Goal: Task Accomplishment & Management: Manage account settings

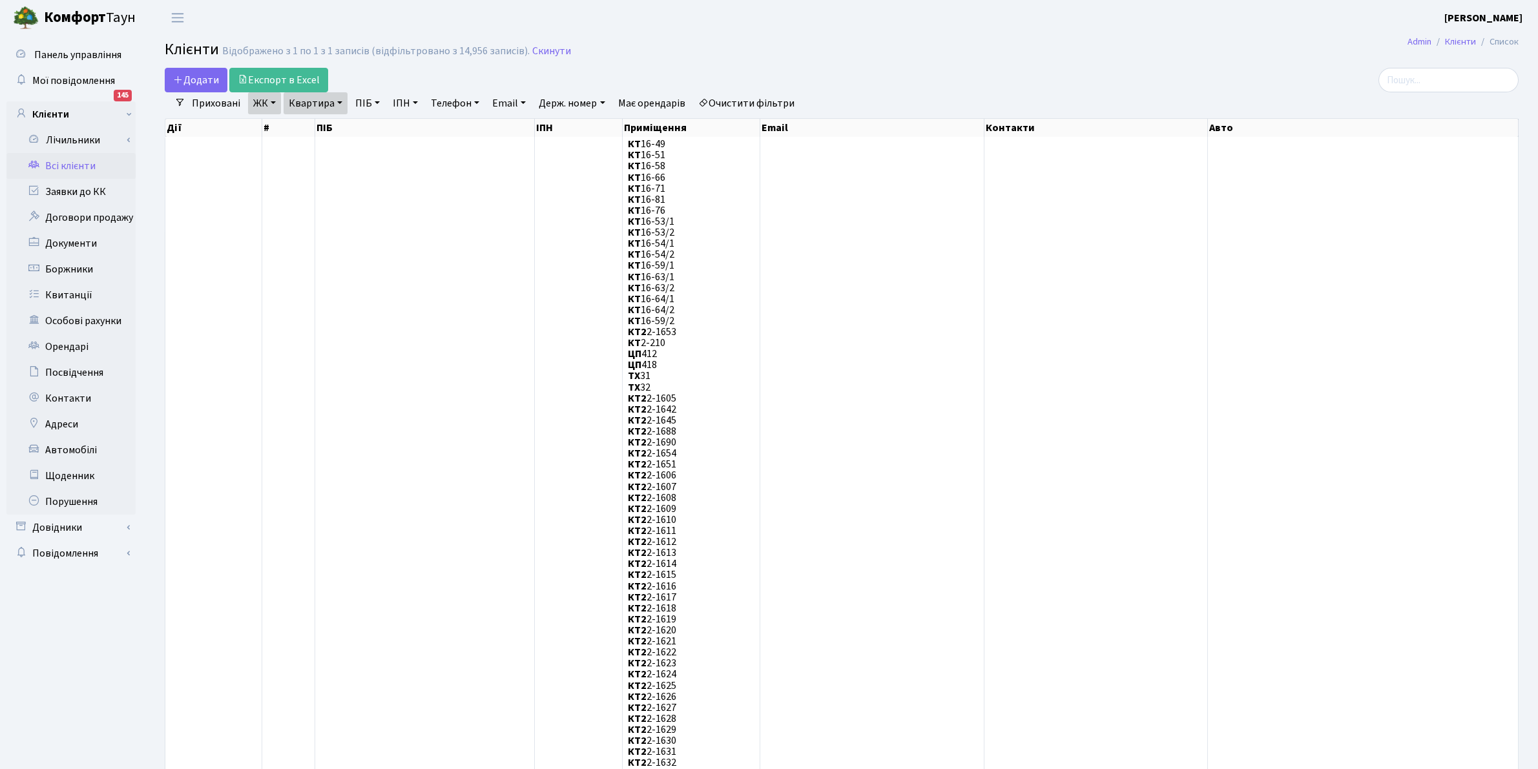
select select "25"
click at [79, 165] on link "Всі клієнти" at bounding box center [70, 166] width 129 height 26
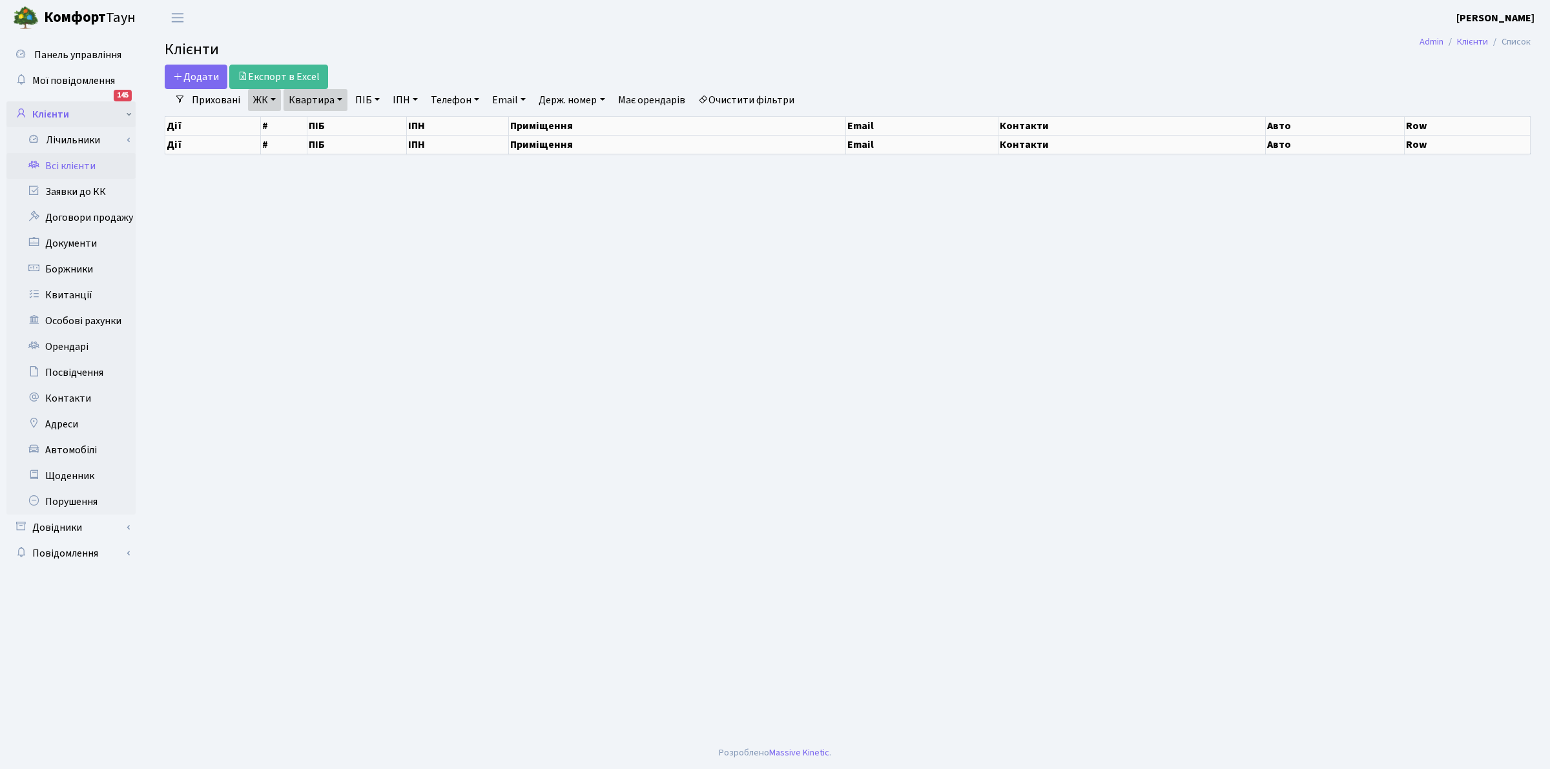
select select "25"
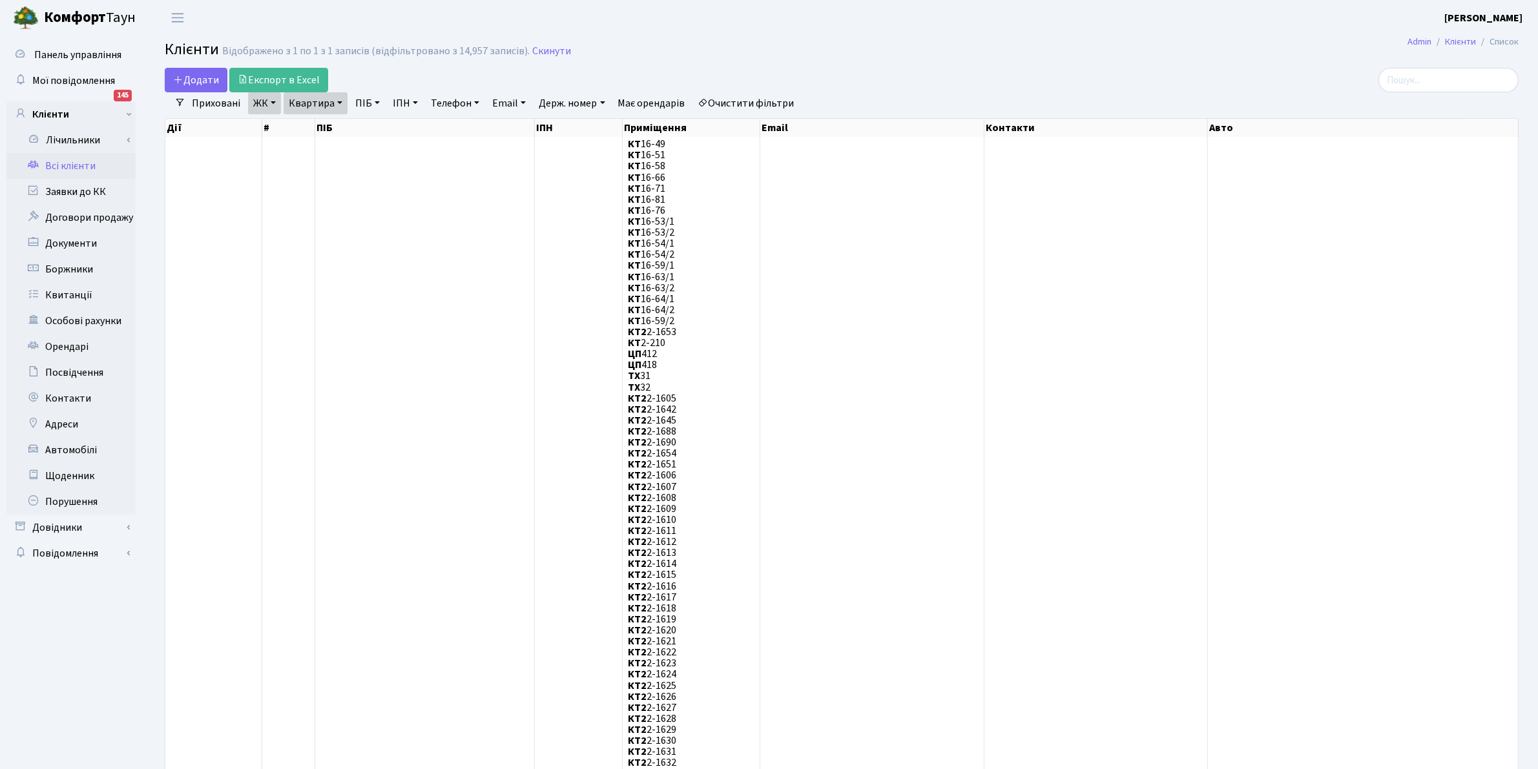
click at [76, 170] on link "Всі клієнти" at bounding box center [70, 166] width 129 height 26
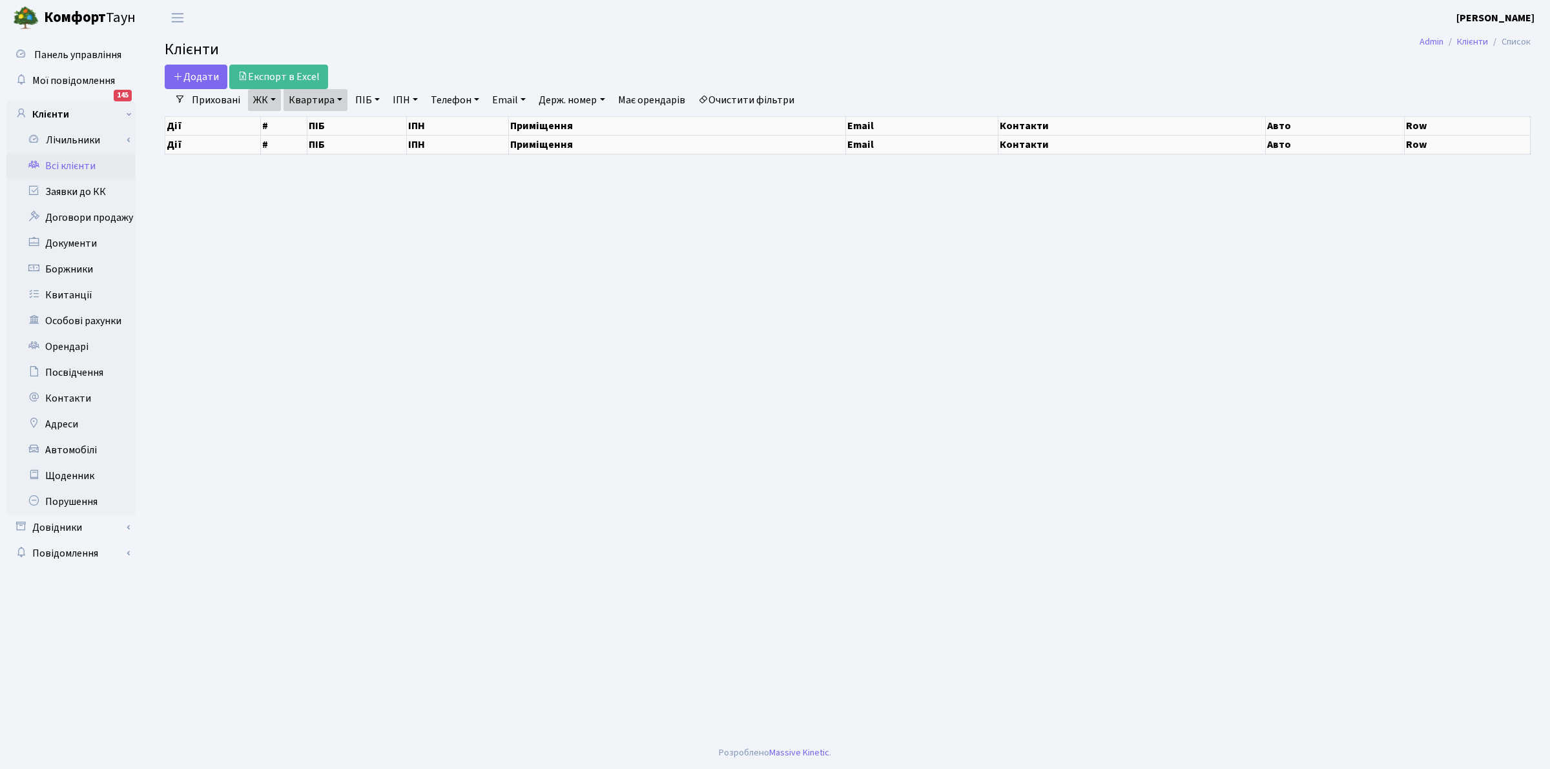
select select "25"
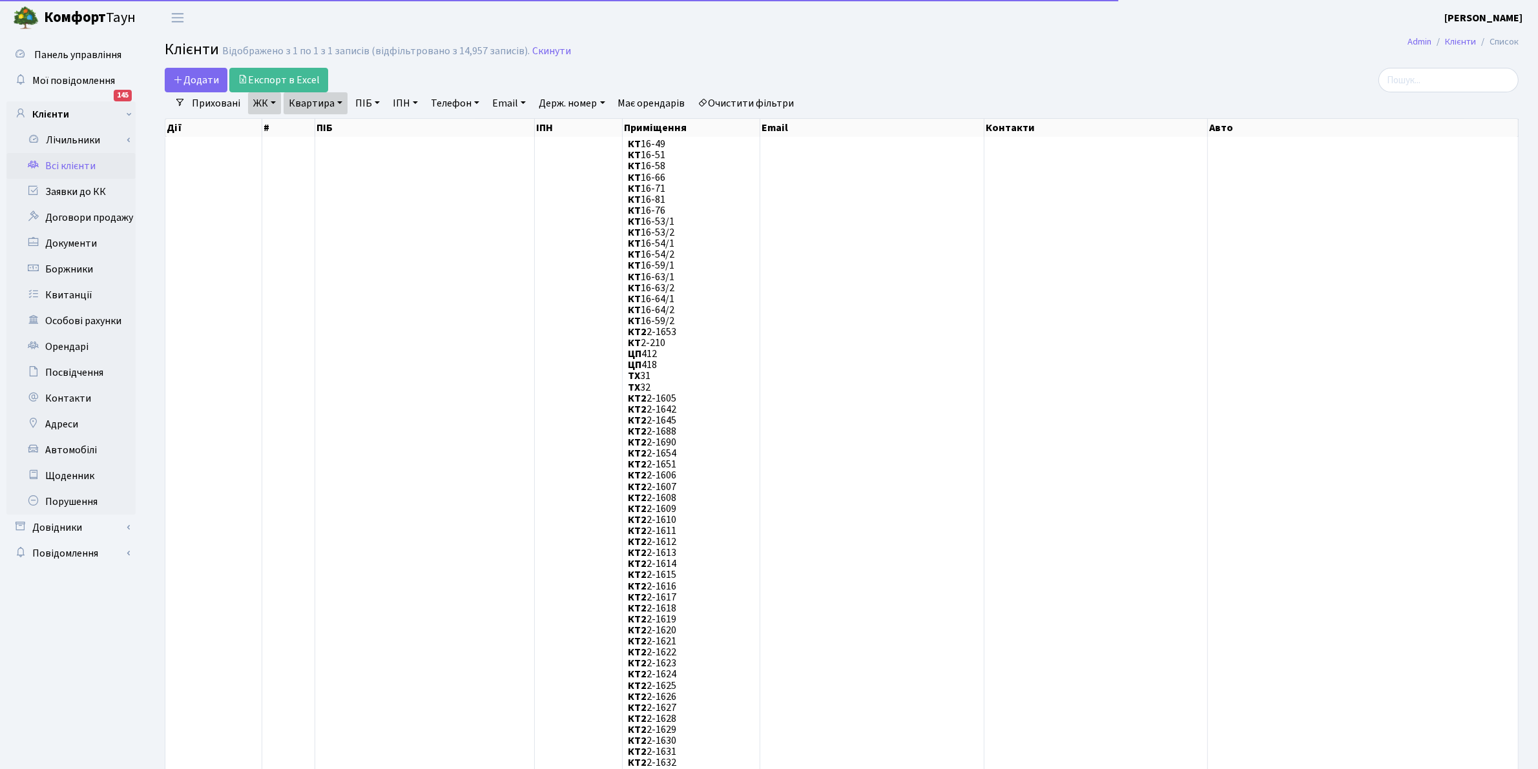
click at [320, 99] on link "Квартира" at bounding box center [315, 103] width 64 height 22
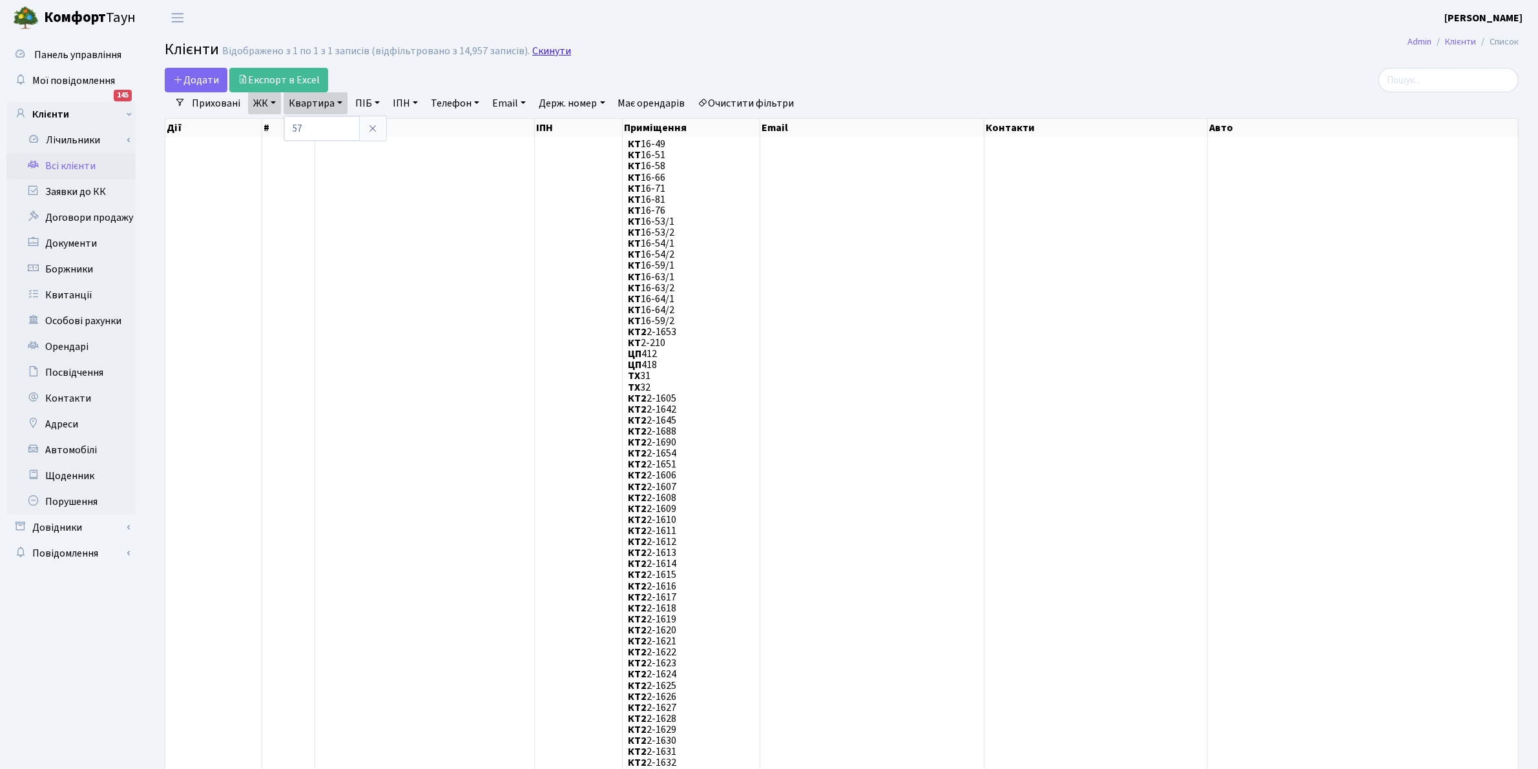
click at [553, 46] on link "Скинути" at bounding box center [551, 51] width 39 height 12
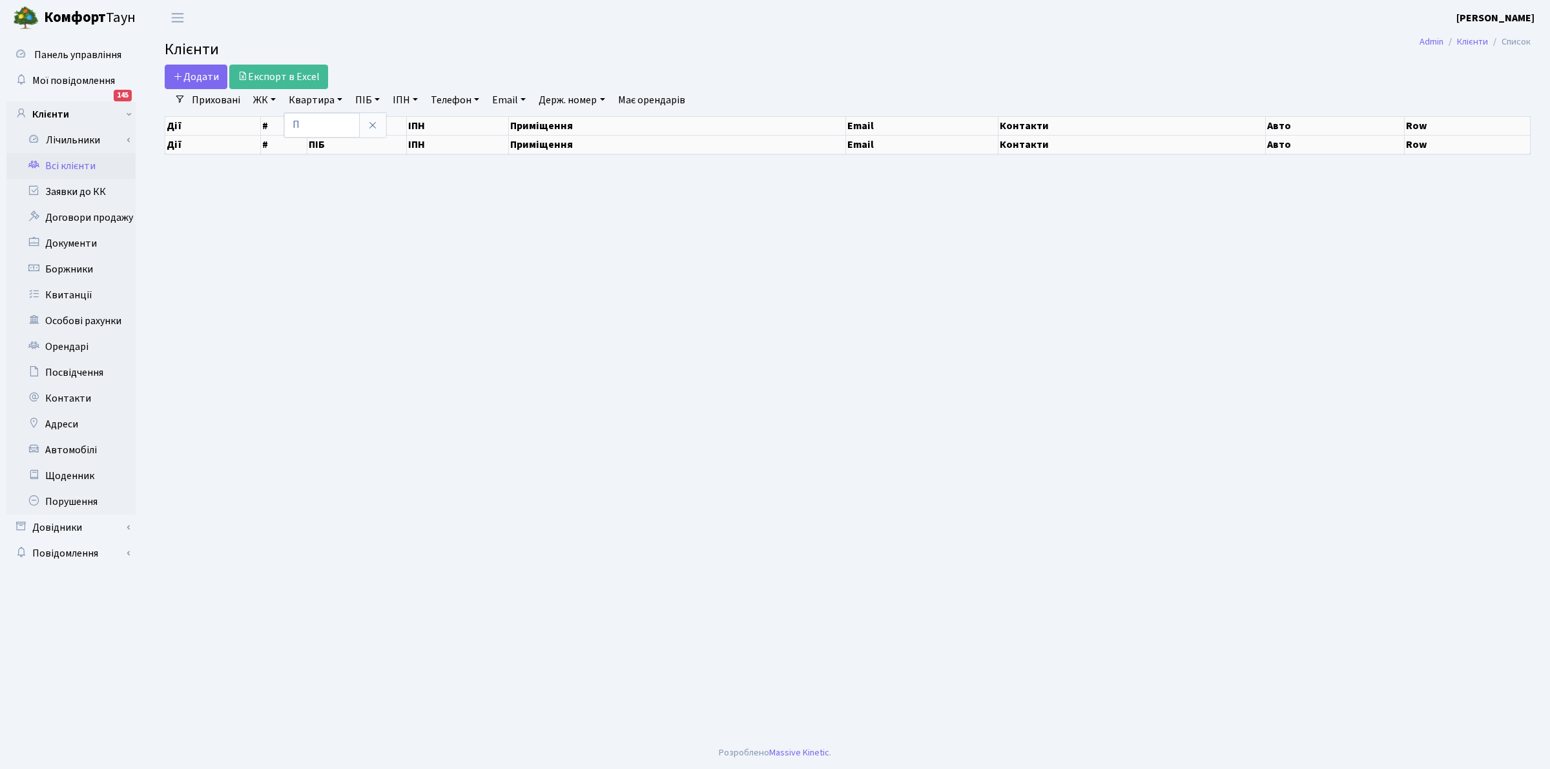
type input "П3"
select select "25"
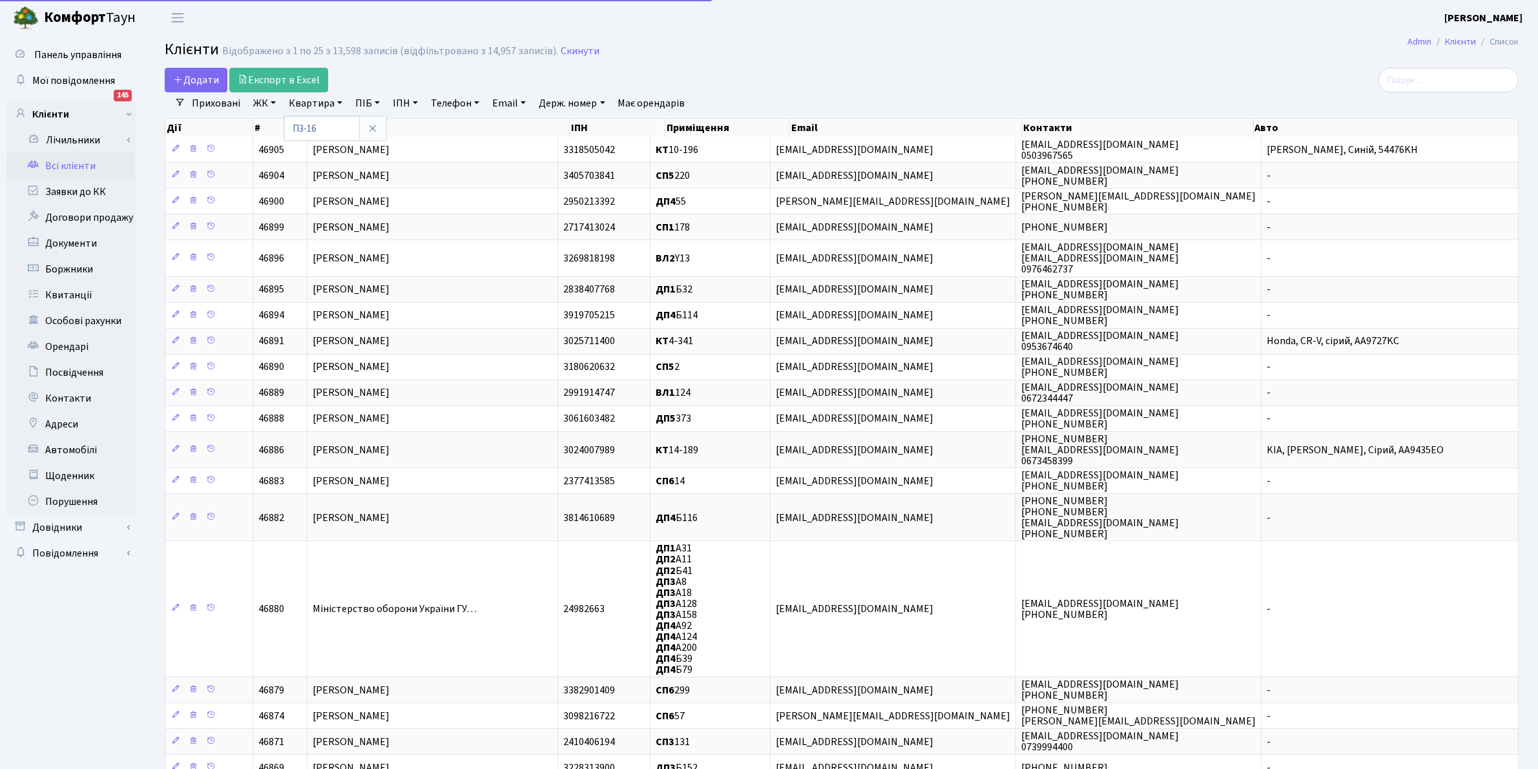
type input "П3-16"
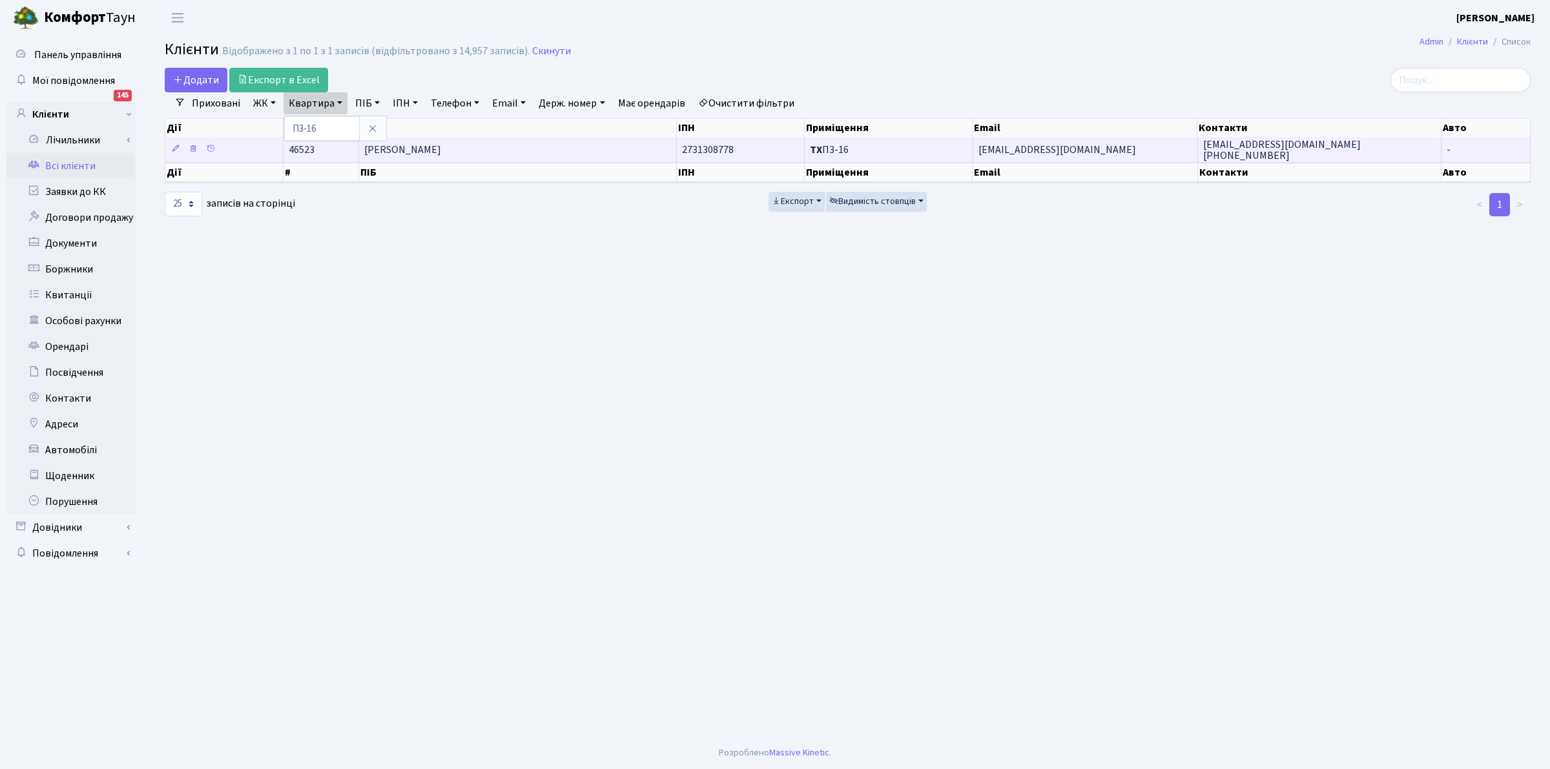
click at [441, 149] on span "Поповський Євген Емільянович" at bounding box center [402, 150] width 77 height 14
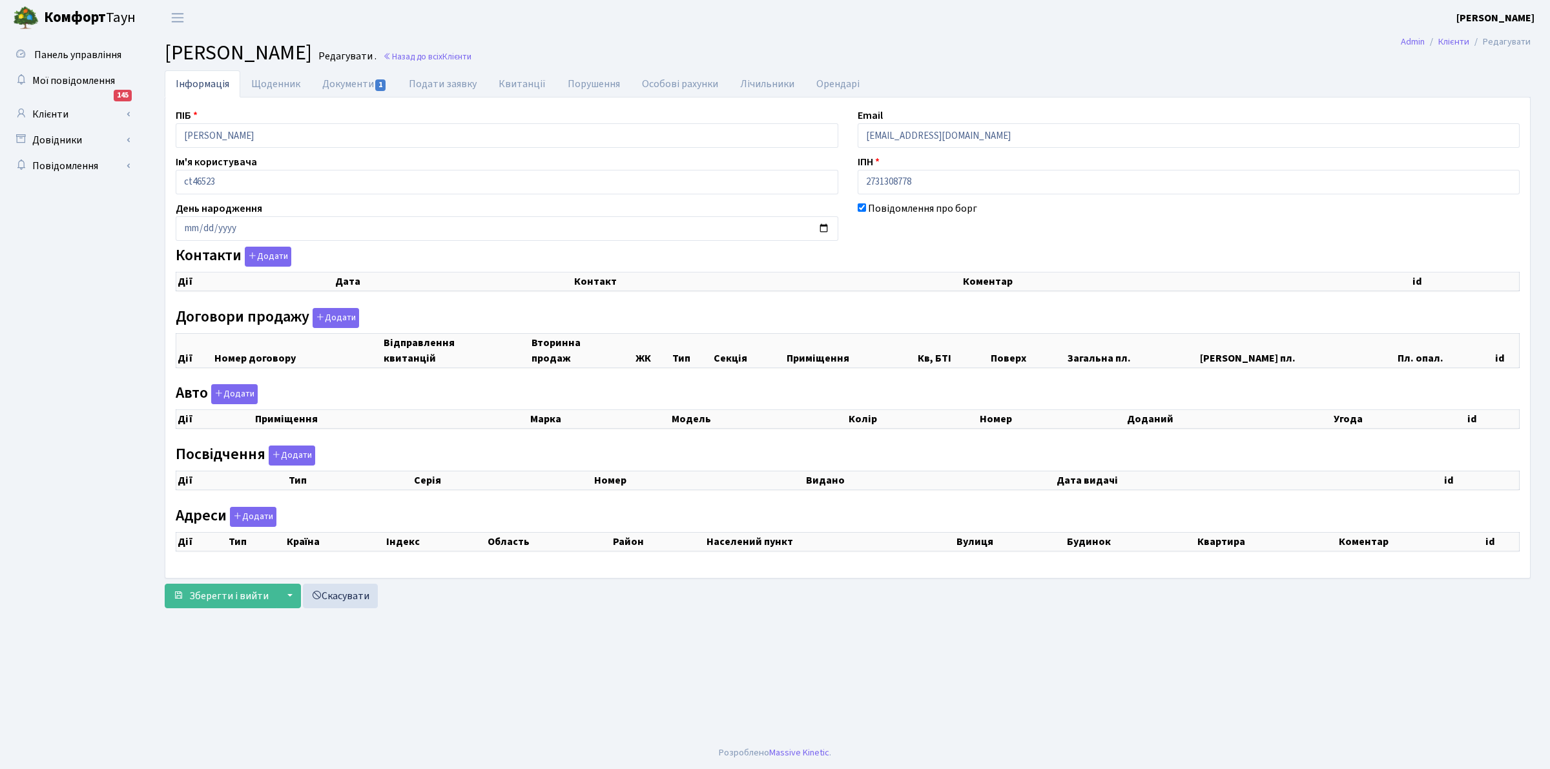
click at [533, 378] on div "Дії Номер договору Відправлення квитанцій Вторинна продаж ЖК Тип" at bounding box center [847, 353] width 1363 height 50
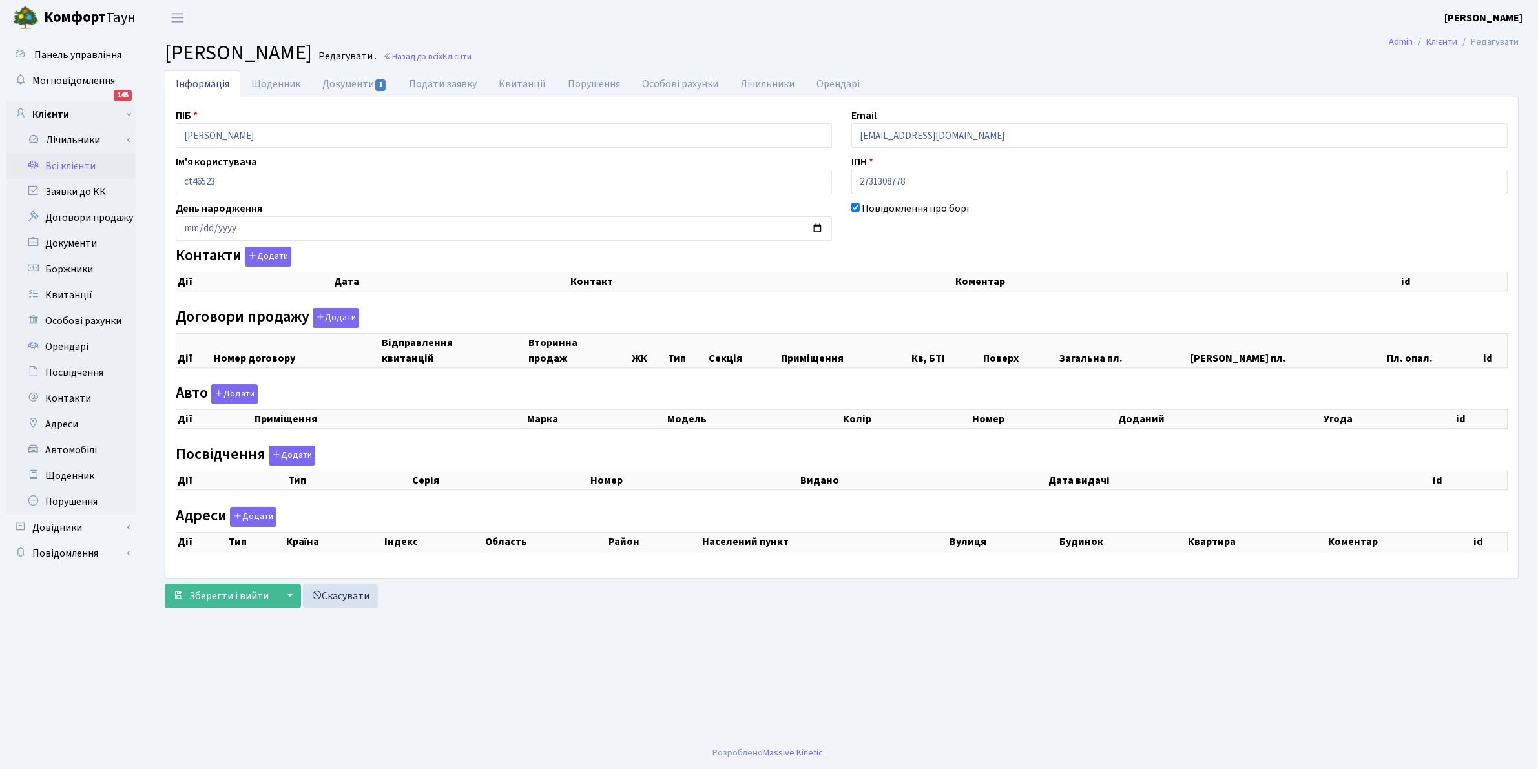
checkbox input "true"
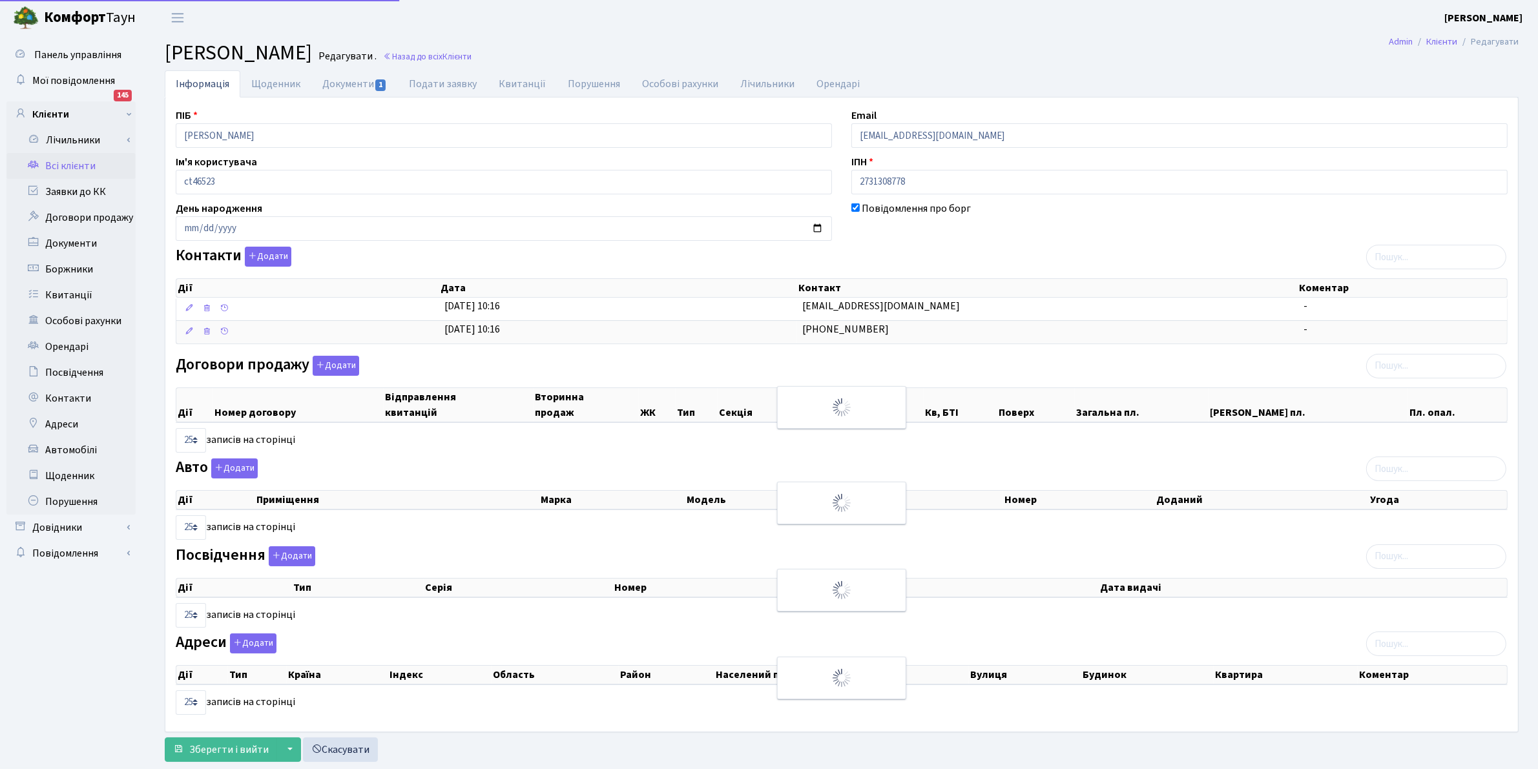
click at [418, 376] on div "Договори продажу Додати Дії Номер договору Відправлення квитанцій Вторинна прод…" at bounding box center [841, 404] width 1351 height 97
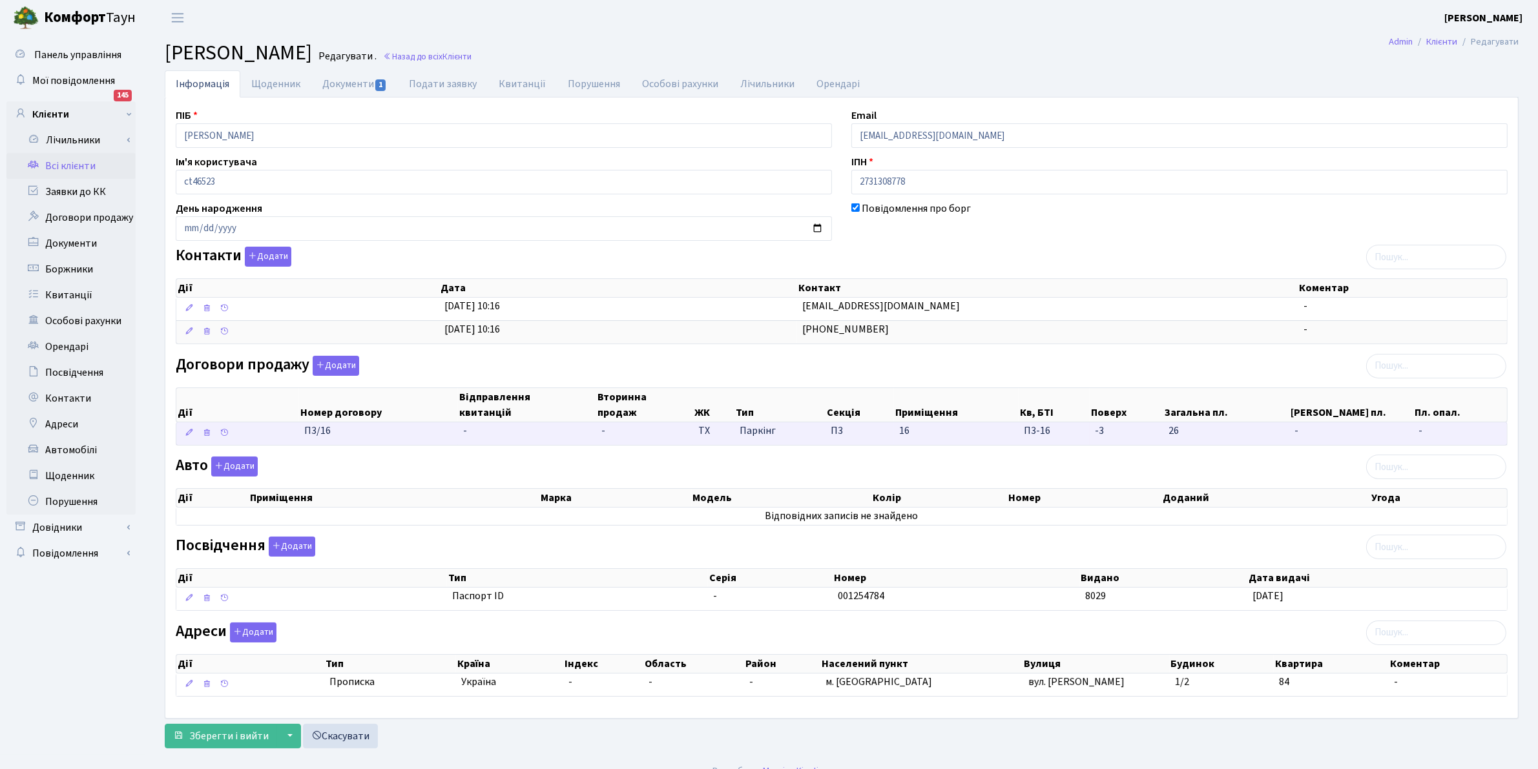
click at [463, 429] on span "-" at bounding box center [465, 431] width 4 height 14
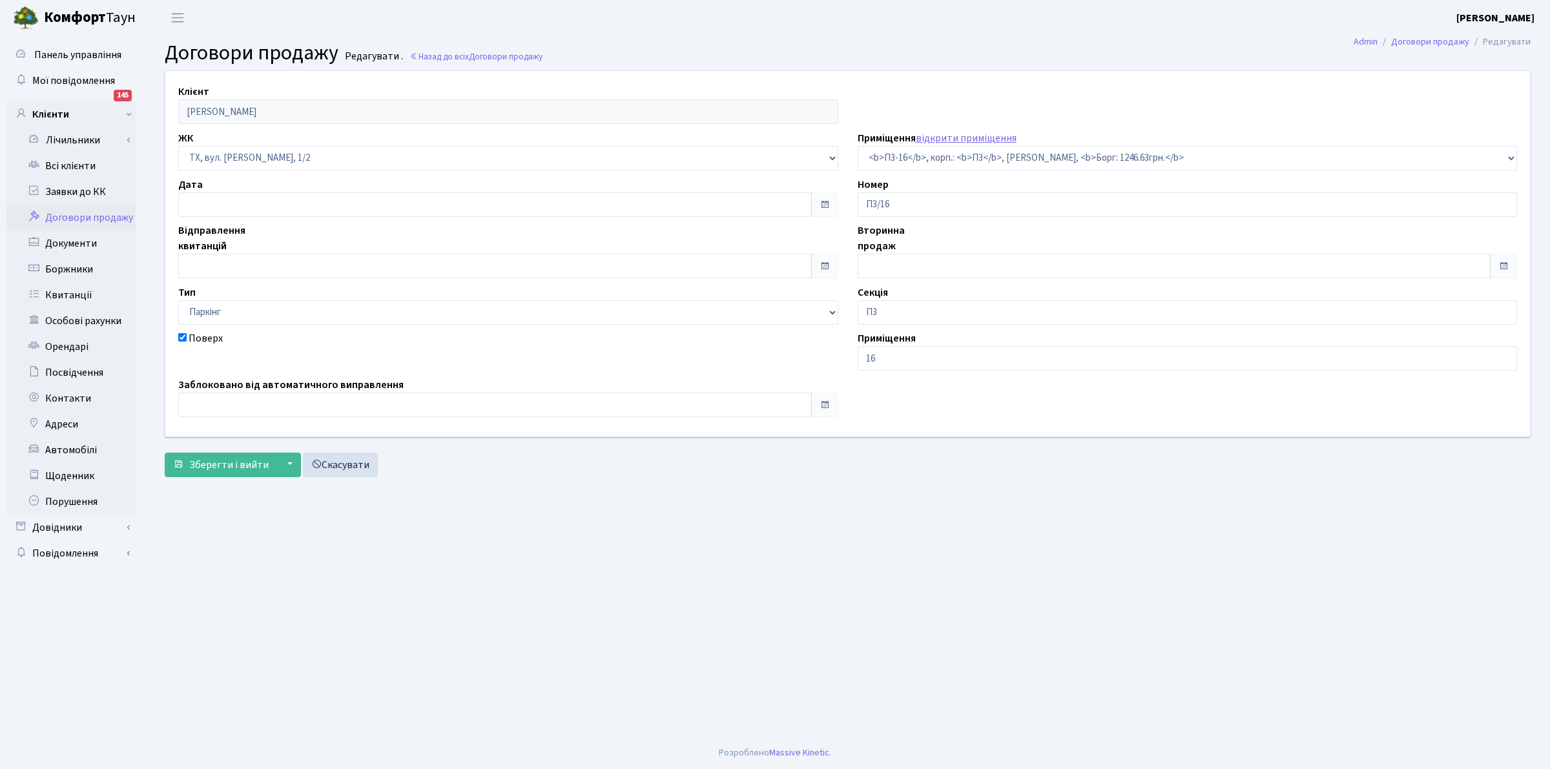
select select "13987"
type input "[DATE]"
checkbox input "true"
click at [225, 192] on input "17.07.2025" at bounding box center [495, 204] width 634 height 25
click at [236, 98] on td "16" at bounding box center [229, 99] width 19 height 19
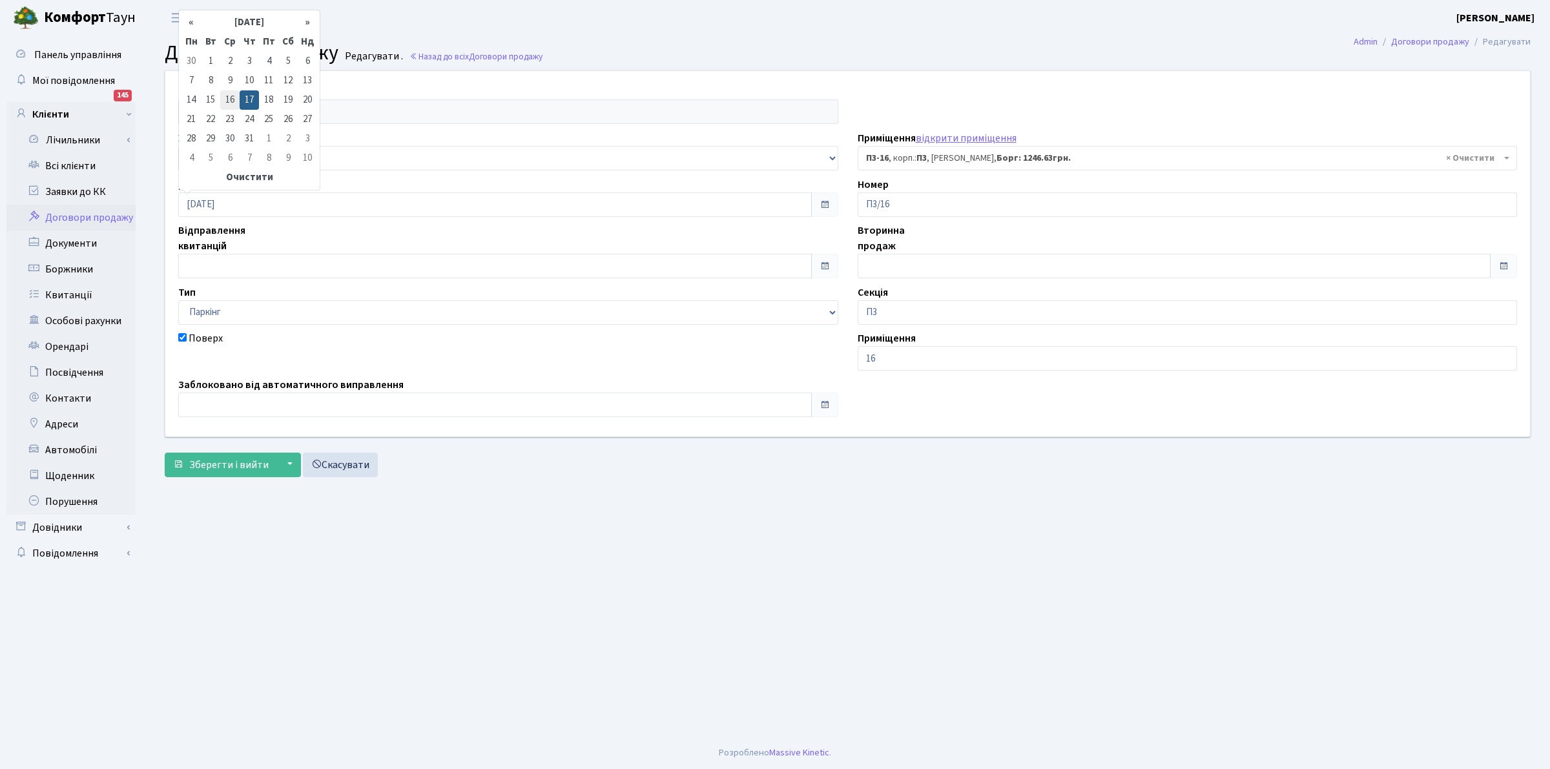
type input "16.07.2025"
click at [230, 470] on span "Зберегти і вийти" at bounding box center [228, 465] width 79 height 14
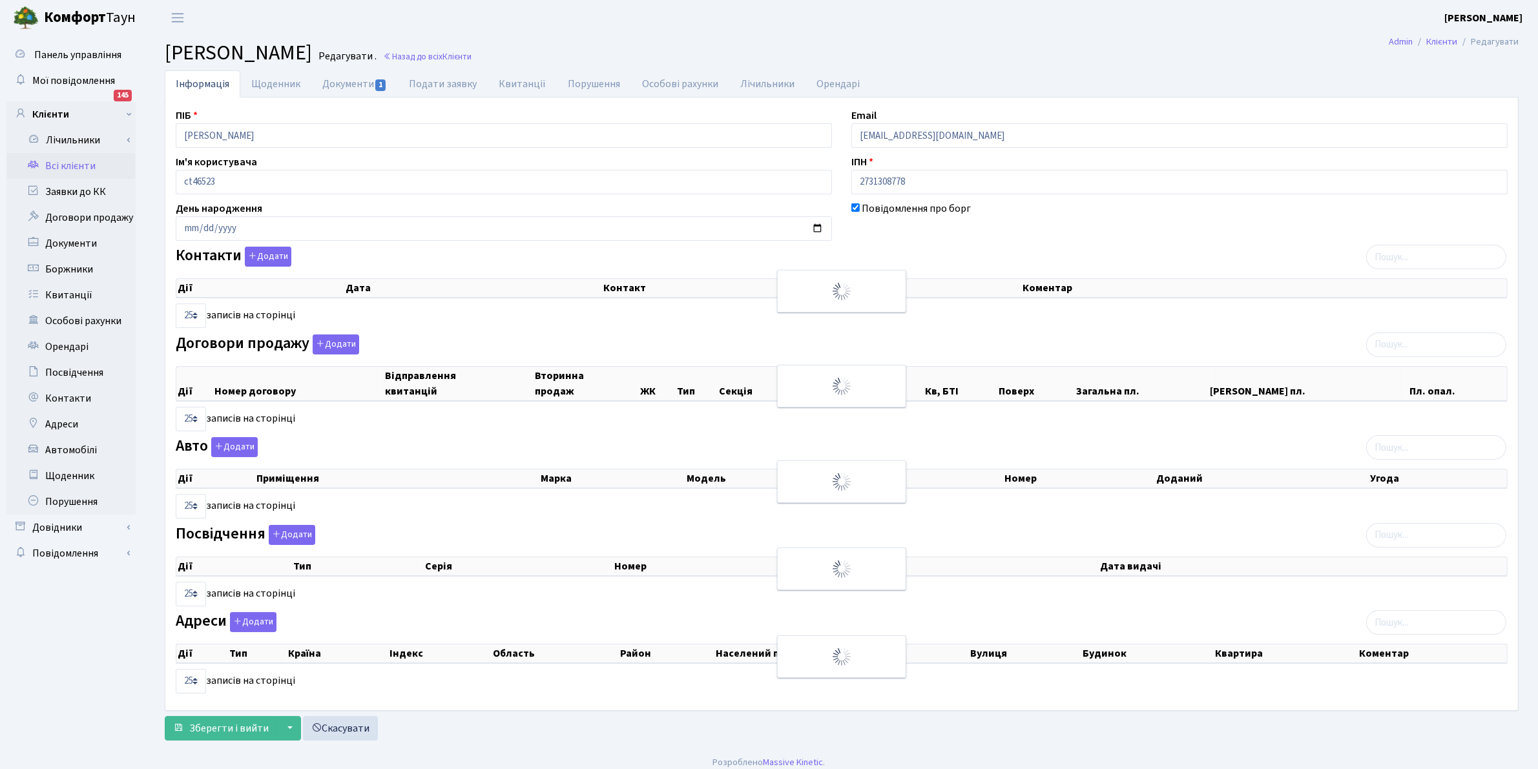
checkbox input "true"
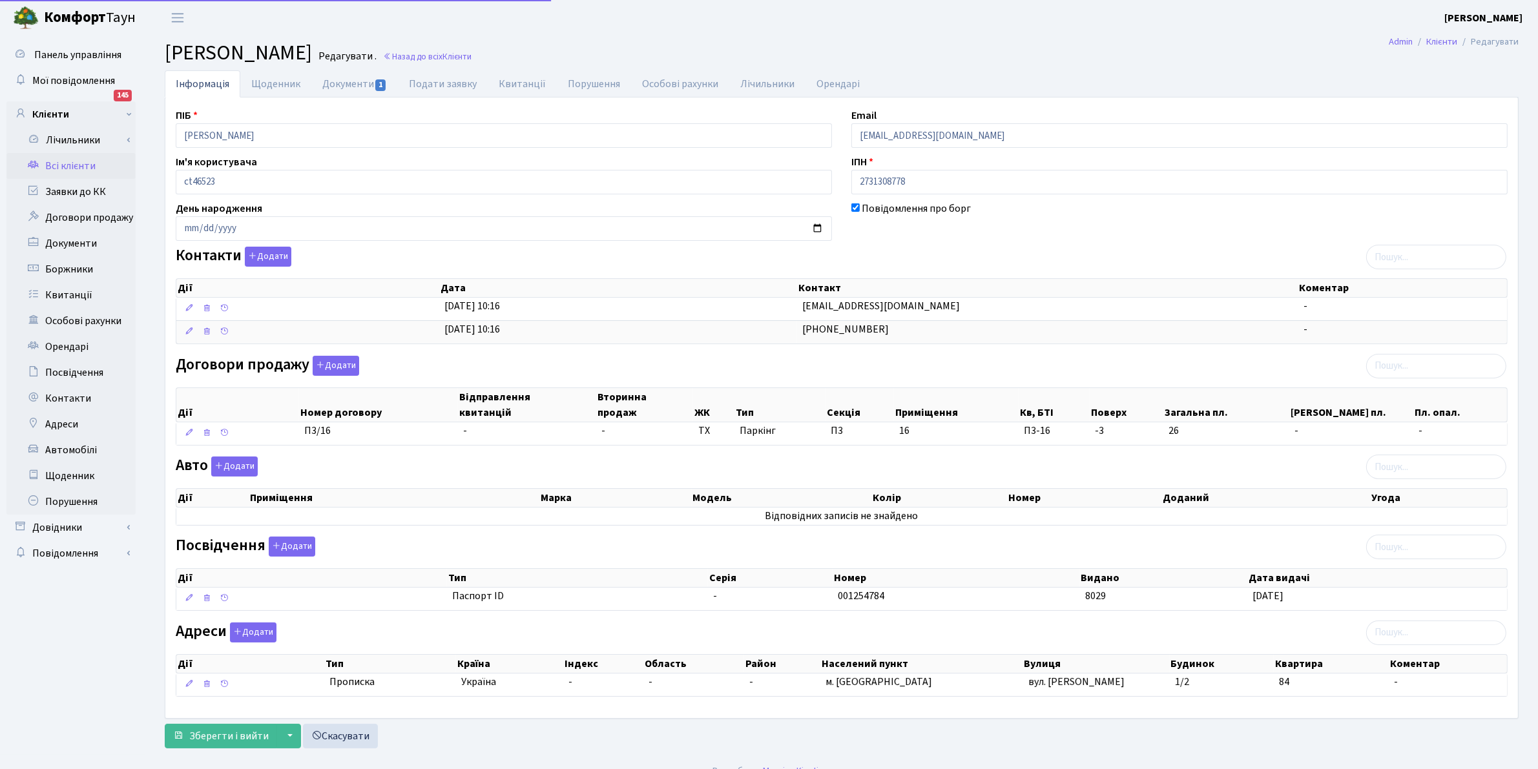
click at [392, 376] on div "Договори продажу Додати Дії Номер договору Відправлення квитанцій Вторинна прод…" at bounding box center [841, 403] width 1351 height 95
click at [491, 402] on th "Відправлення квитанцій" at bounding box center [527, 405] width 138 height 34
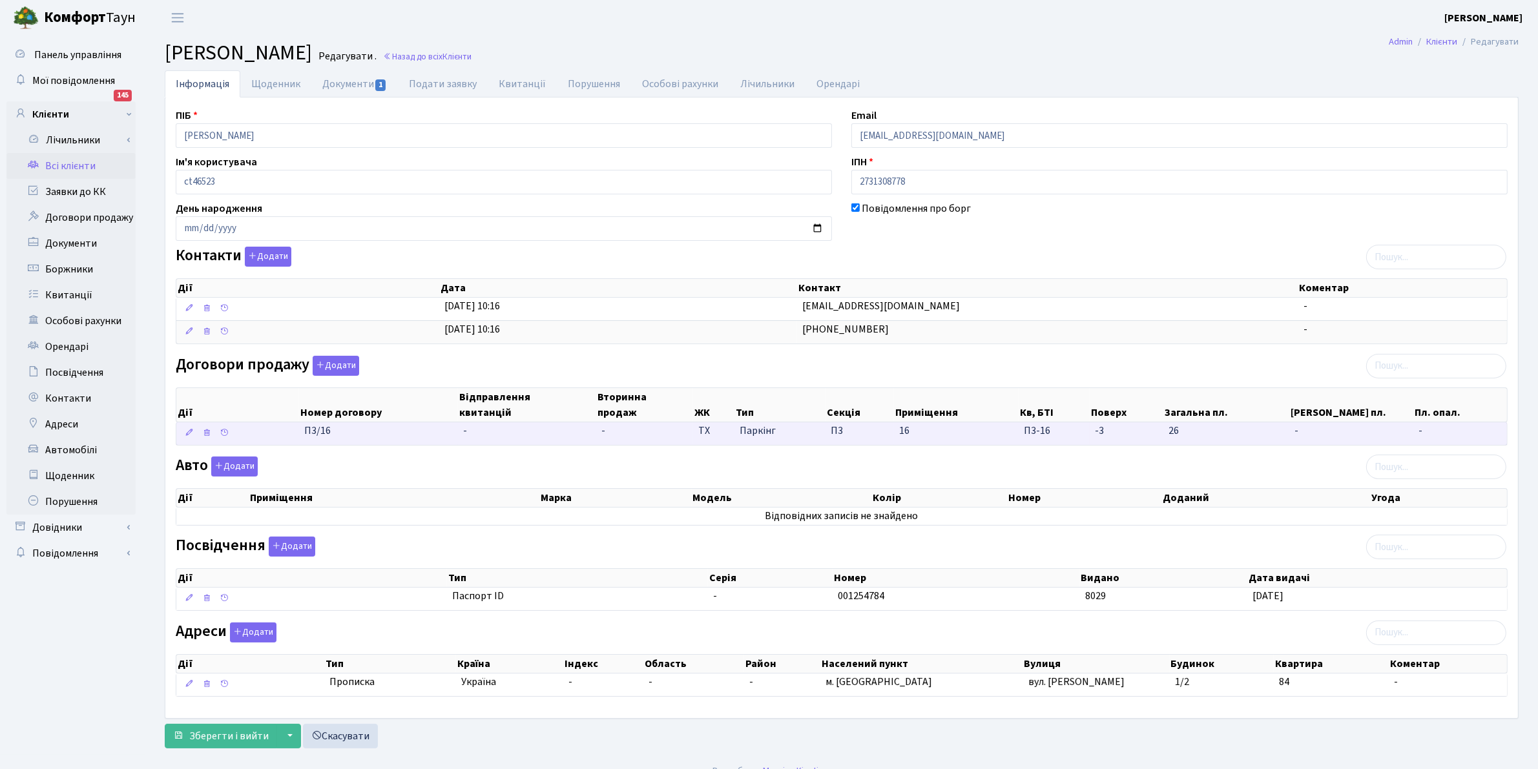
click at [497, 439] on td "-" at bounding box center [527, 433] width 138 height 23
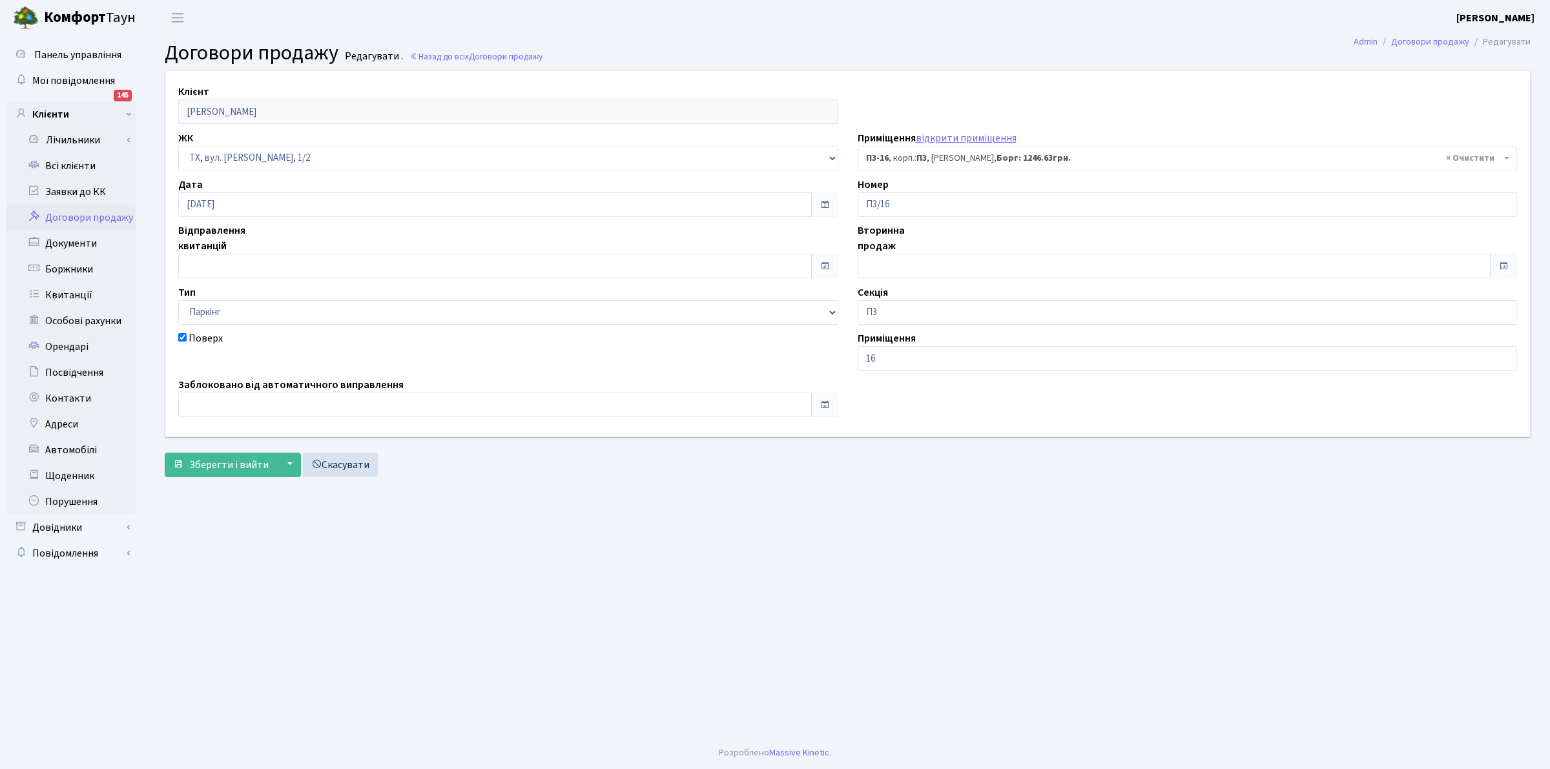
select select "13987"
click at [270, 272] on input "text" at bounding box center [495, 266] width 634 height 25
click at [464, 201] on input "16.07.2025" at bounding box center [495, 204] width 634 height 25
click at [686, 4] on header "Комфорт Таун Клишко І. В. Мій обліковий запис Вийти" at bounding box center [775, 18] width 1550 height 36
click at [244, 272] on input "text" at bounding box center [495, 266] width 634 height 25
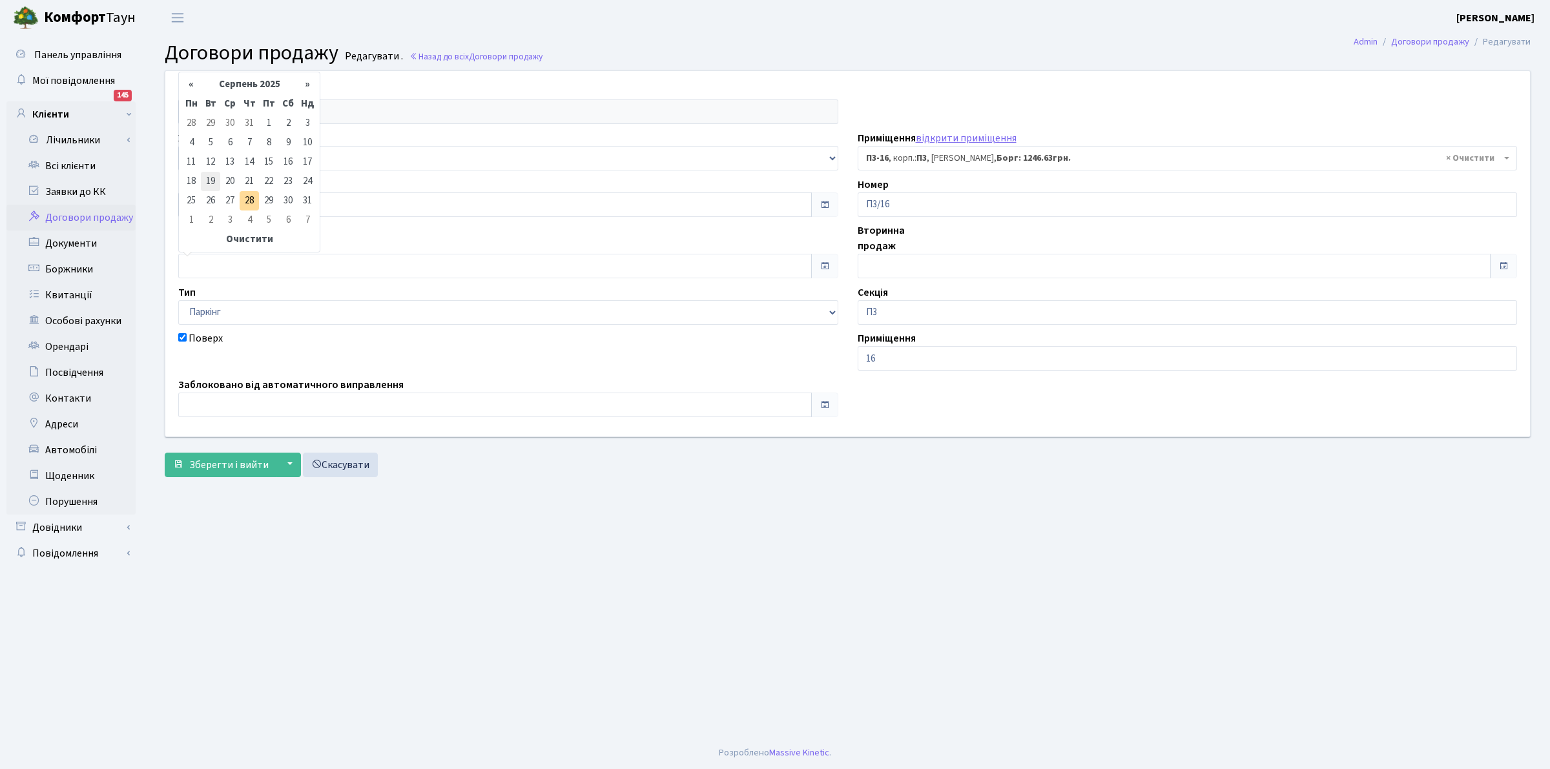
click at [218, 175] on td "19" at bounding box center [210, 181] width 19 height 19
type input "[DATE]"
click at [236, 458] on span "Зберегти і вийти" at bounding box center [228, 465] width 79 height 14
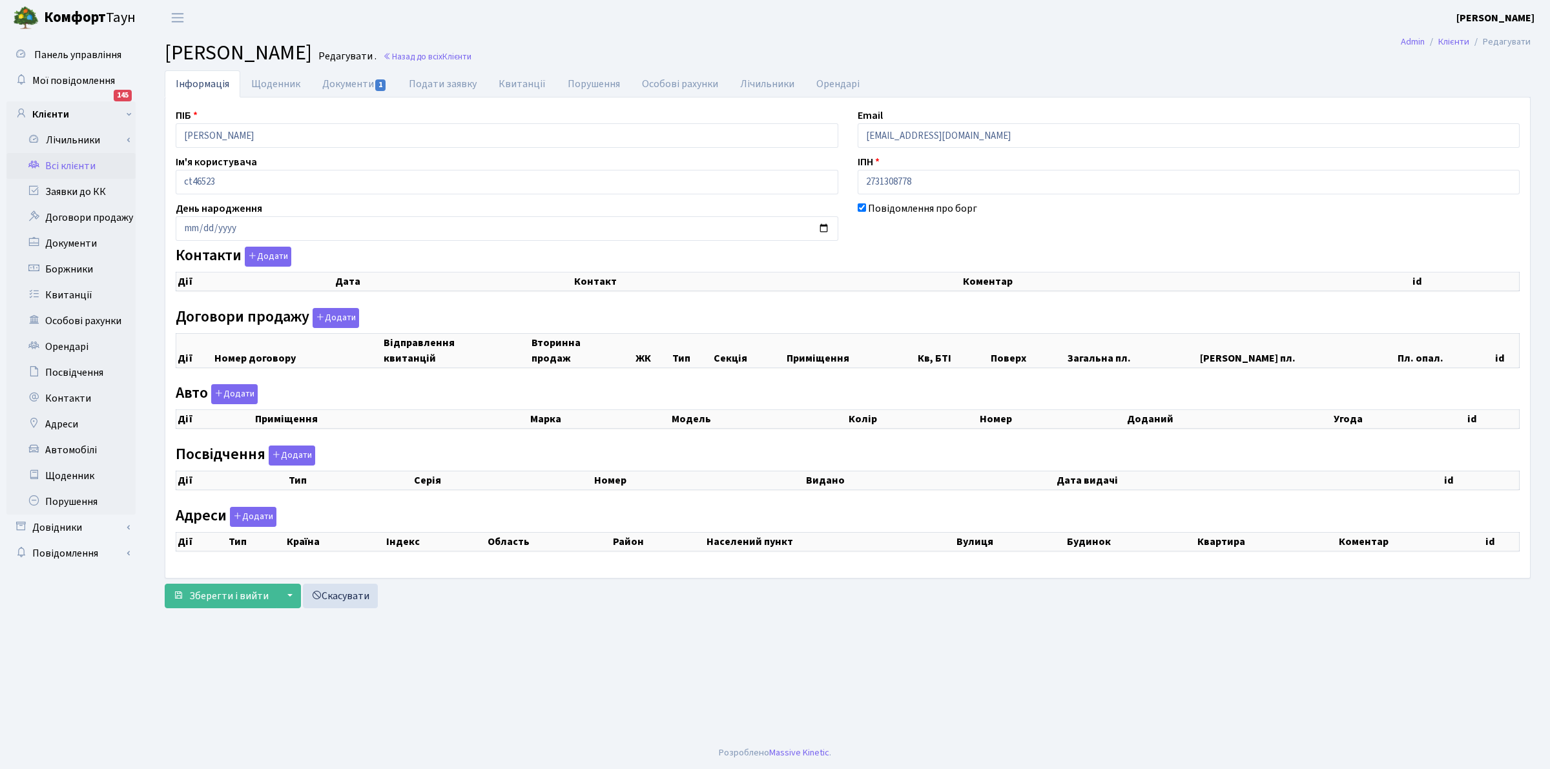
checkbox input "true"
